Goal: Find specific page/section: Find specific page/section

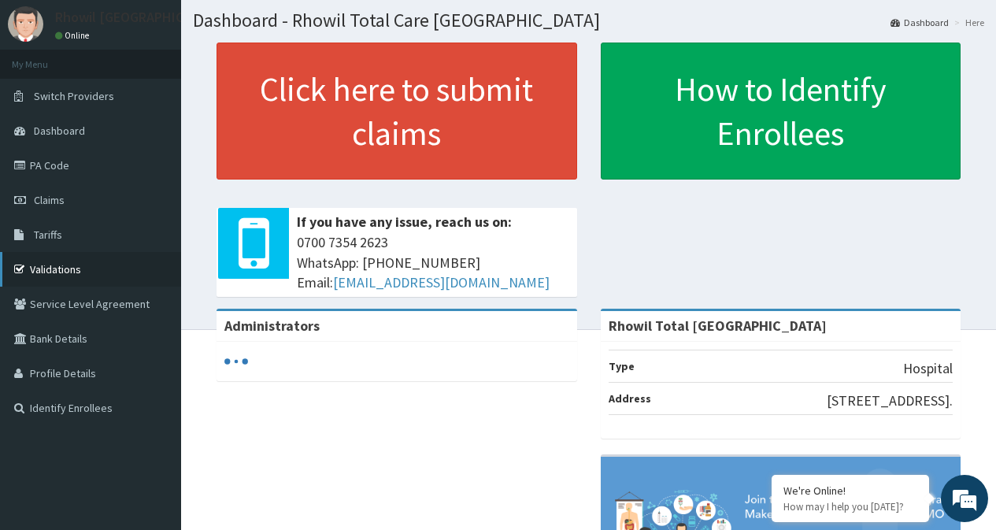
click at [57, 270] on link "Validations" at bounding box center [90, 269] width 181 height 35
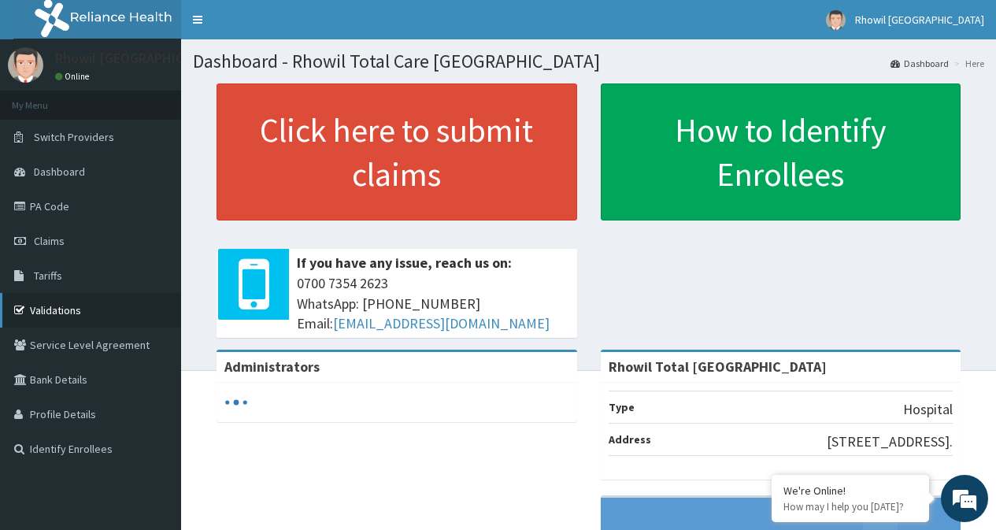
click at [87, 320] on link "Validations" at bounding box center [90, 310] width 181 height 35
